Goal: Task Accomplishment & Management: Complete application form

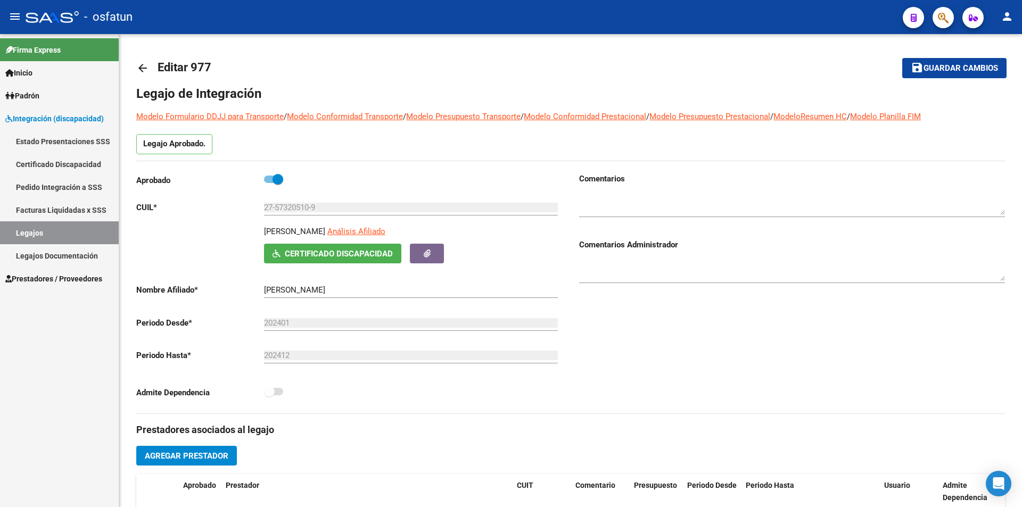
click at [56, 281] on span "Prestadores / Proveedores" at bounding box center [53, 279] width 97 height 12
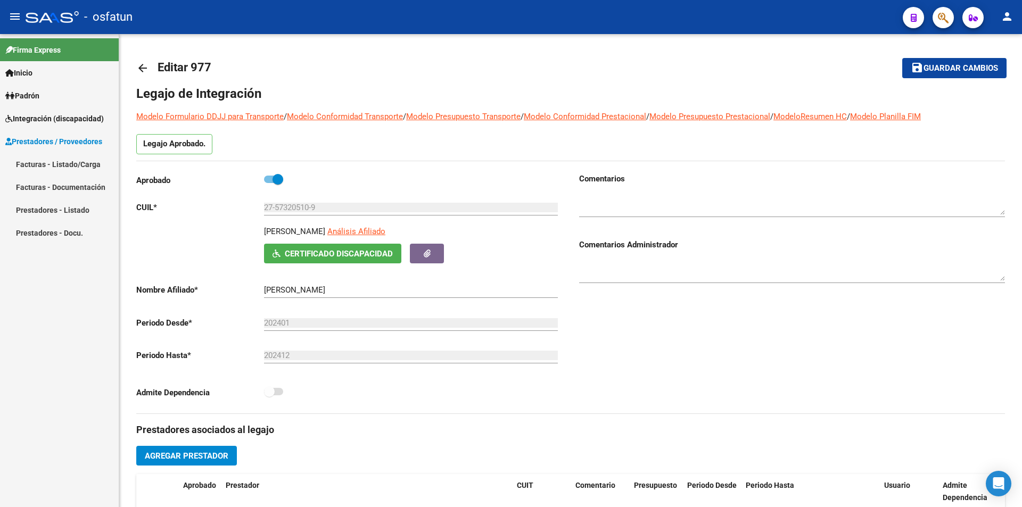
click at [30, 159] on link "Facturas - Listado/Carga" at bounding box center [59, 164] width 119 height 23
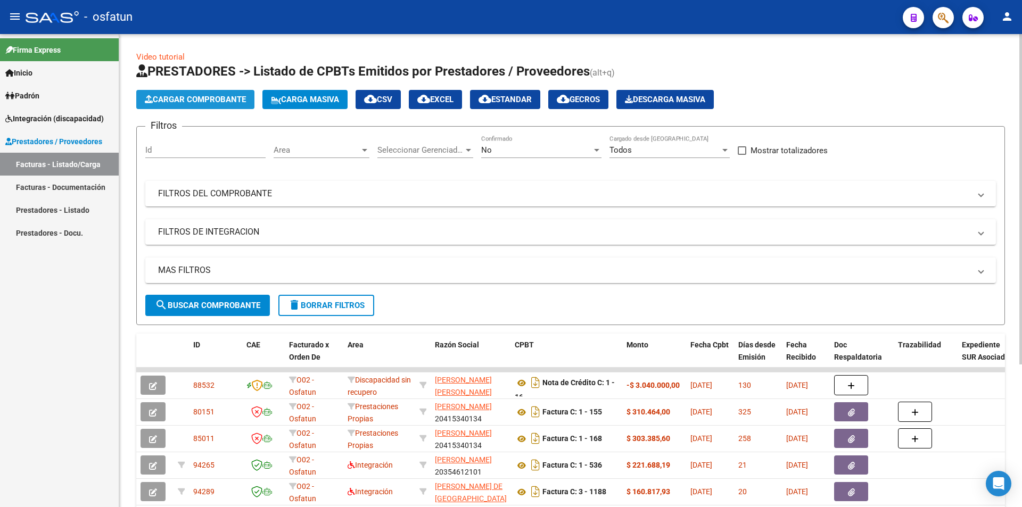
click at [169, 100] on span "Cargar Comprobante" at bounding box center [195, 100] width 101 height 10
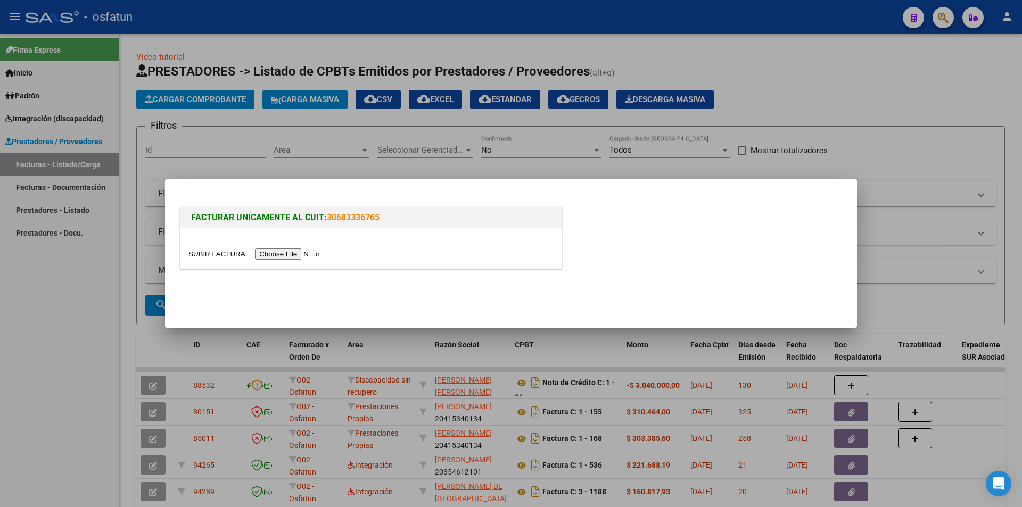
click at [300, 255] on input "file" at bounding box center [255, 253] width 135 height 11
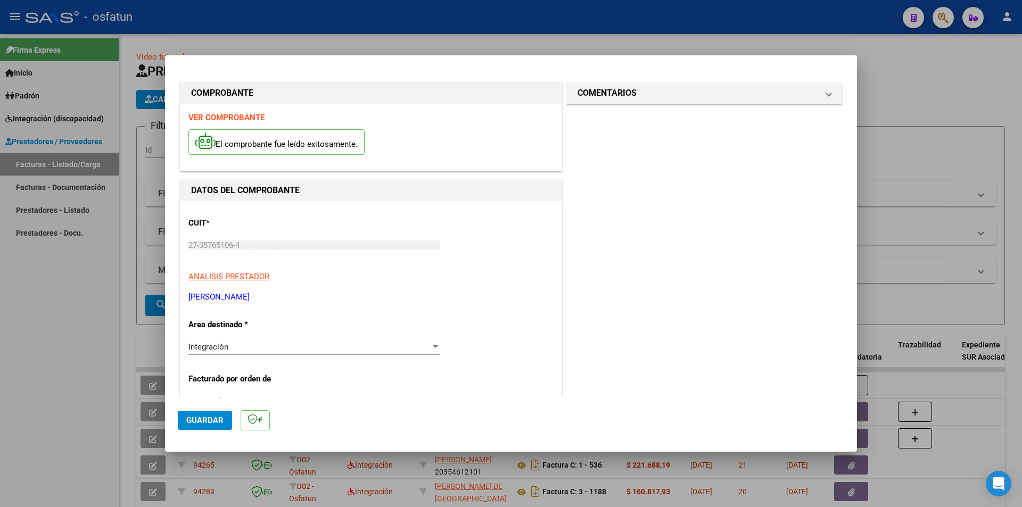
click at [75, 278] on div at bounding box center [511, 253] width 1022 height 507
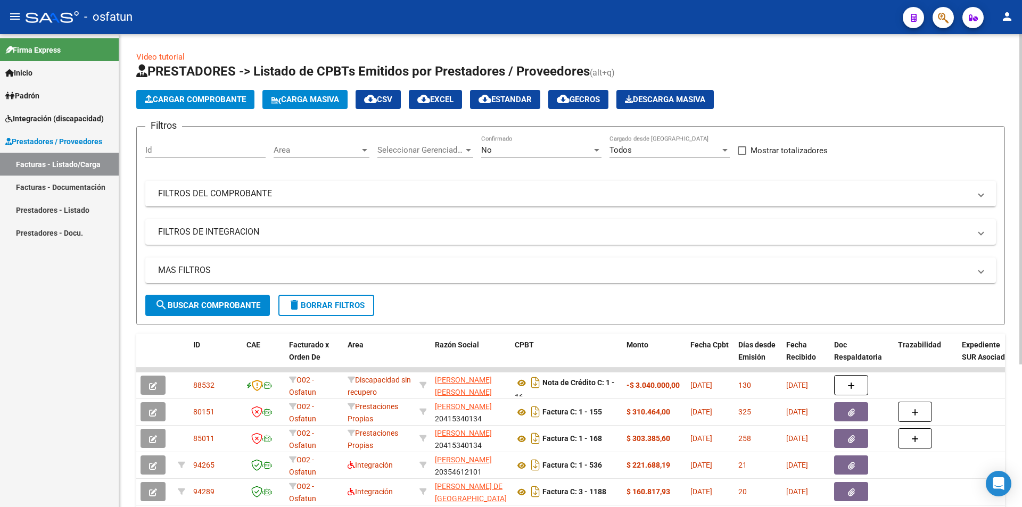
click at [197, 97] on span "Cargar Comprobante" at bounding box center [195, 100] width 101 height 10
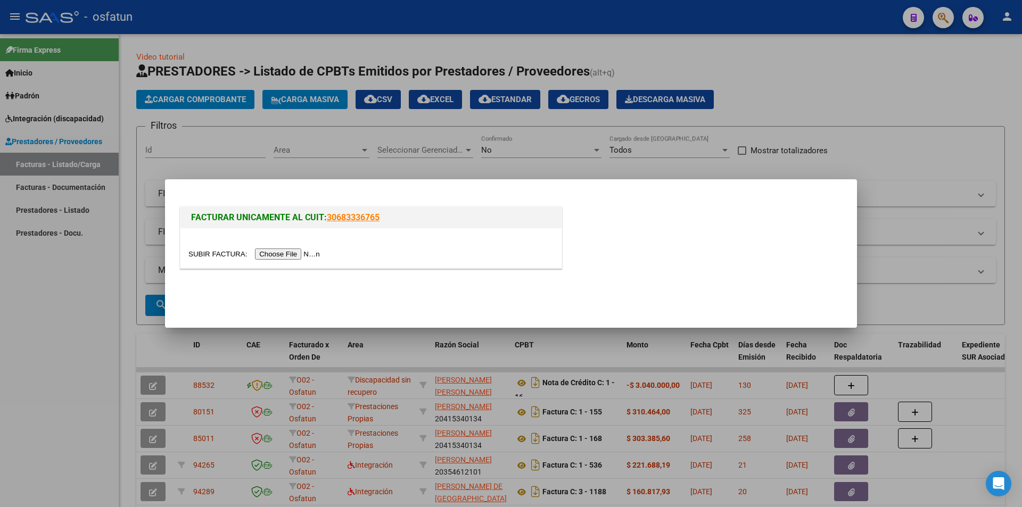
click at [310, 255] on input "file" at bounding box center [255, 253] width 135 height 11
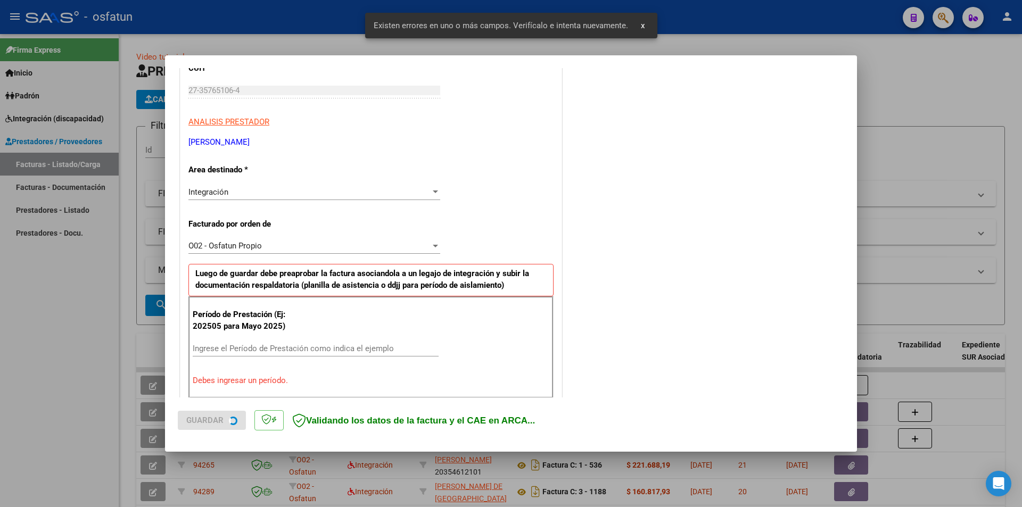
scroll to position [239, 0]
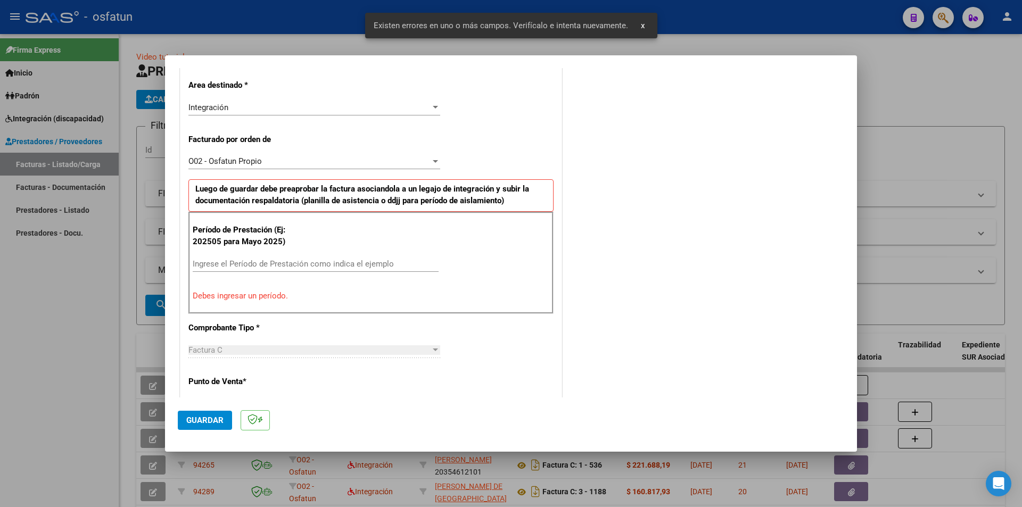
click at [266, 264] on input "Ingrese el Período de Prestación como indica el ejemplo" at bounding box center [316, 264] width 246 height 10
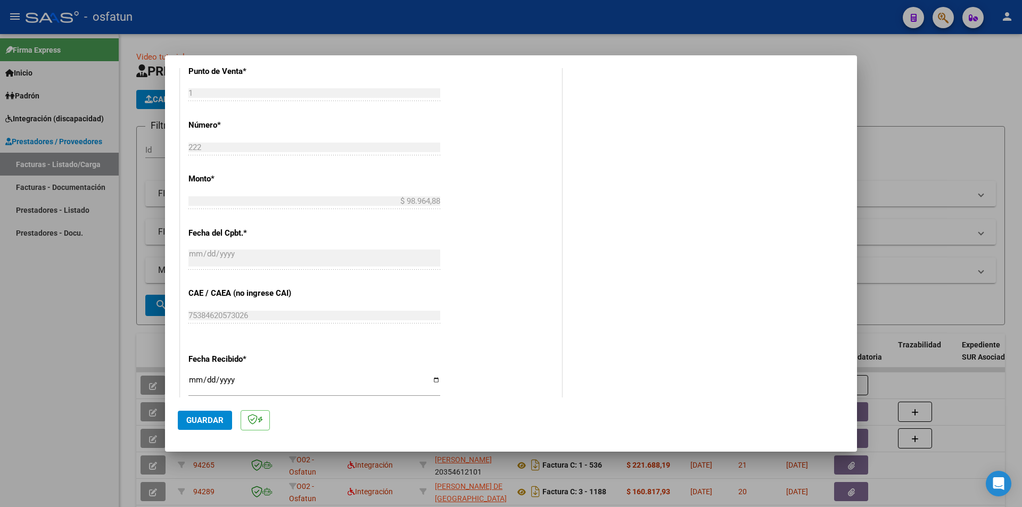
scroll to position [559, 0]
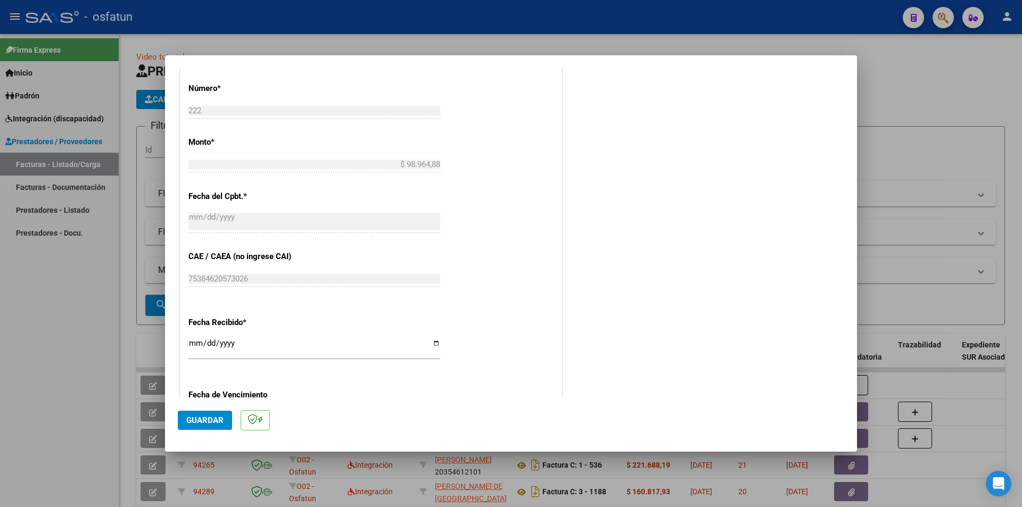
type input "202508"
click at [196, 419] on span "Guardar" at bounding box center [204, 421] width 37 height 10
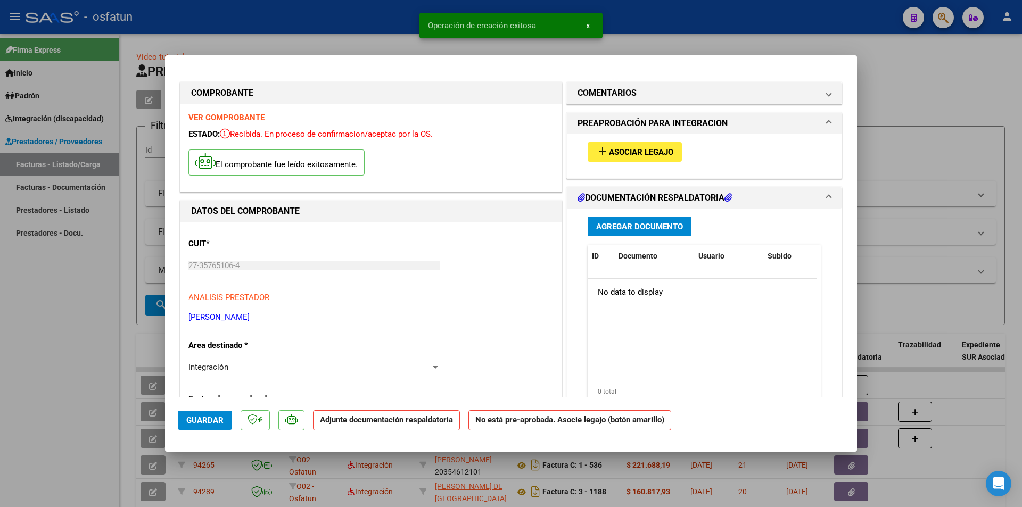
click at [645, 150] on span "Asociar Legajo" at bounding box center [641, 152] width 64 height 10
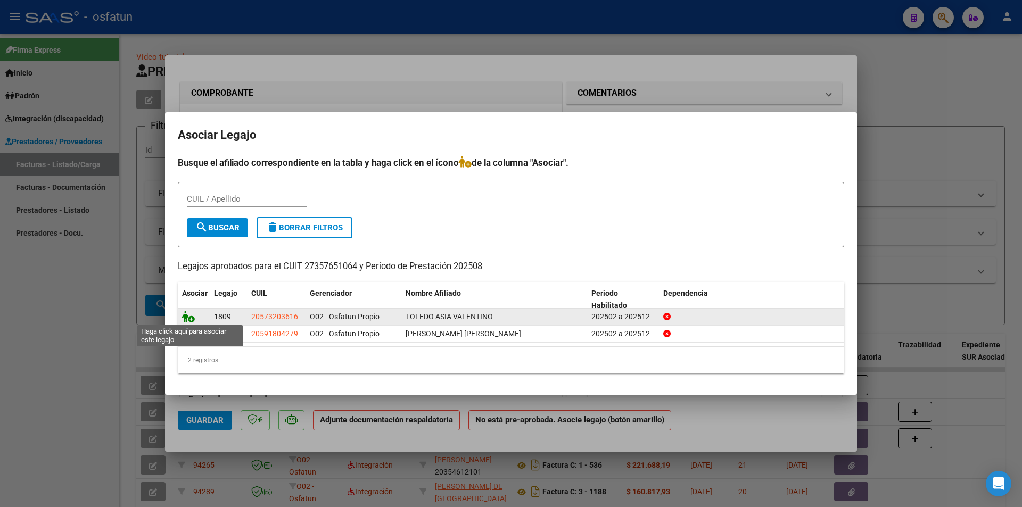
click at [190, 316] on icon at bounding box center [188, 317] width 13 height 12
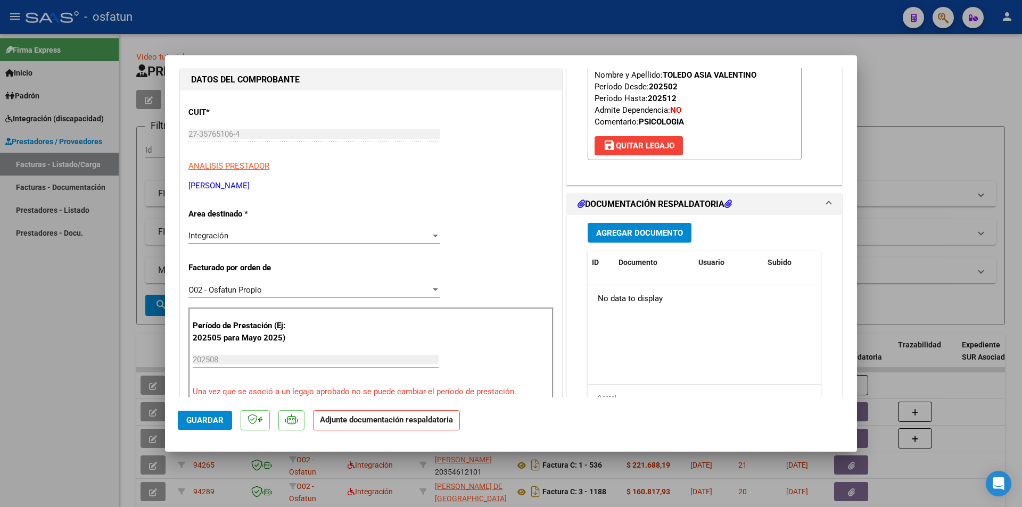
scroll to position [160, 0]
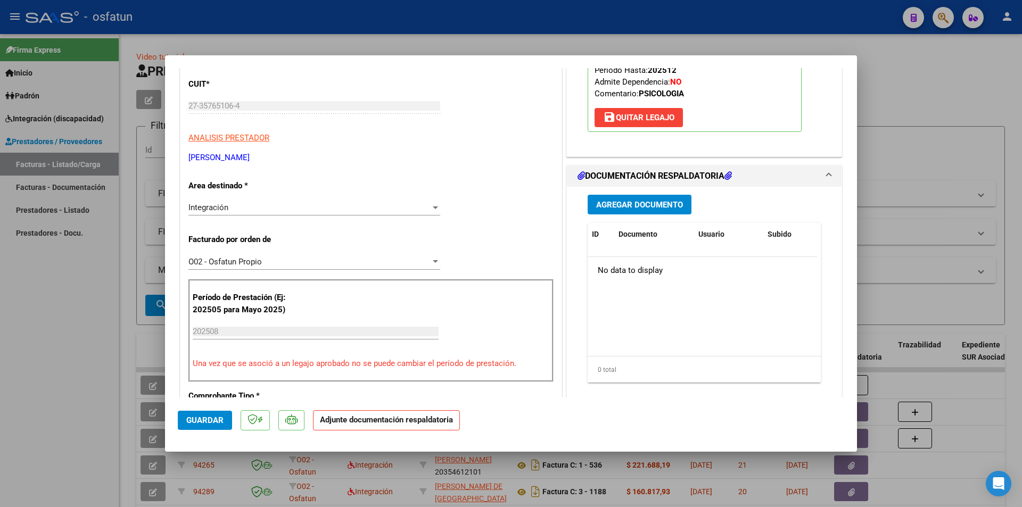
click at [640, 204] on span "Agregar Documento" at bounding box center [639, 205] width 87 height 10
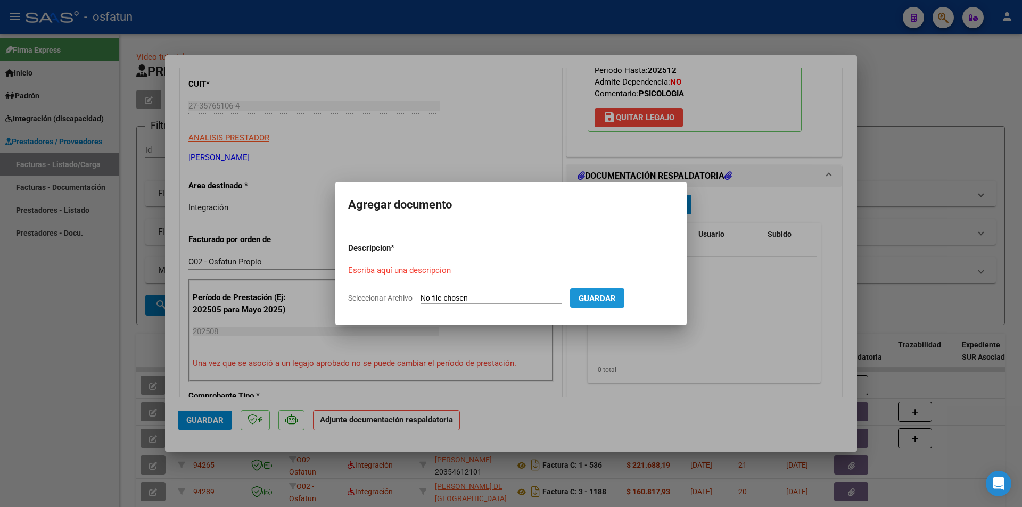
click at [616, 298] on span "Guardar" at bounding box center [596, 299] width 37 height 10
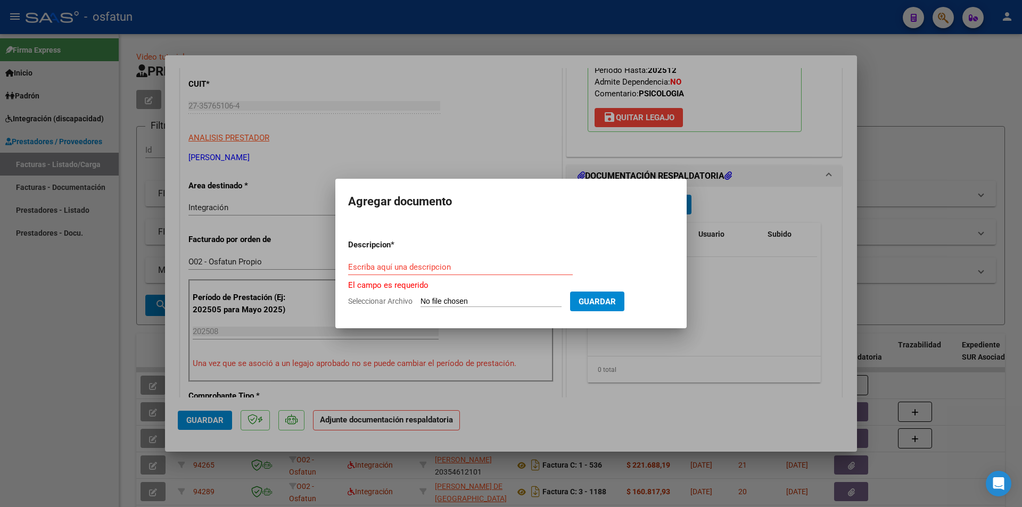
click at [449, 297] on input "Seleccionar Archivo" at bounding box center [490, 302] width 141 height 10
type input "C:\fakepath\Respaldo [GEOGRAPHIC_DATA]pdf"
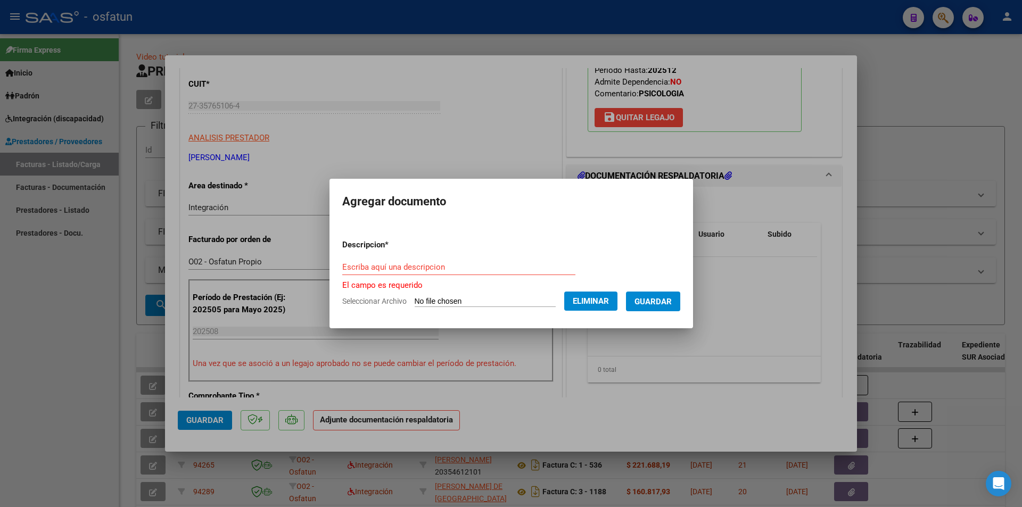
click at [438, 259] on div "Escriba aquí una descripcion" at bounding box center [458, 267] width 233 height 16
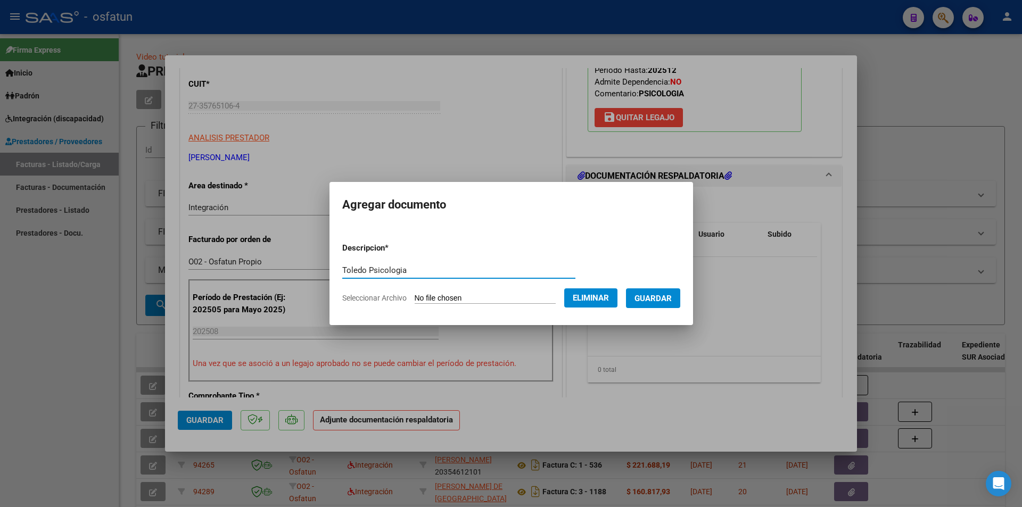
type input "Toledo Psicologia"
click at [672, 297] on span "Guardar" at bounding box center [652, 299] width 37 height 10
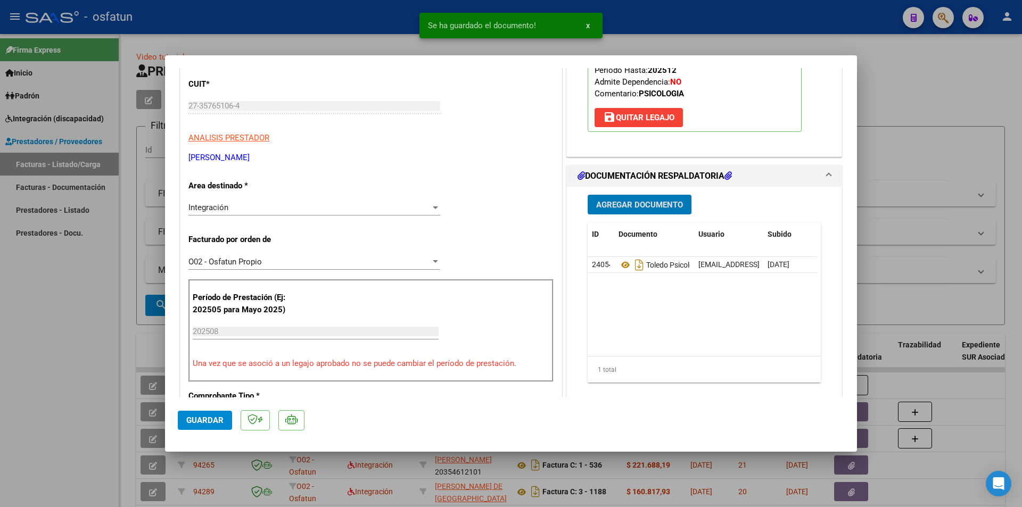
click at [211, 419] on span "Guardar" at bounding box center [204, 421] width 37 height 10
click at [60, 340] on div at bounding box center [511, 253] width 1022 height 507
type input "$ 0,00"
